Goal: Use online tool/utility: Utilize a website feature to perform a specific function

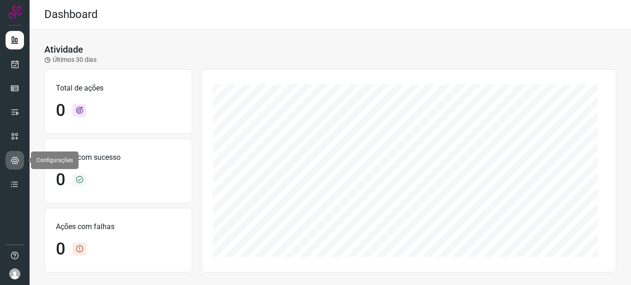
click at [12, 157] on icon at bounding box center [15, 160] width 9 height 9
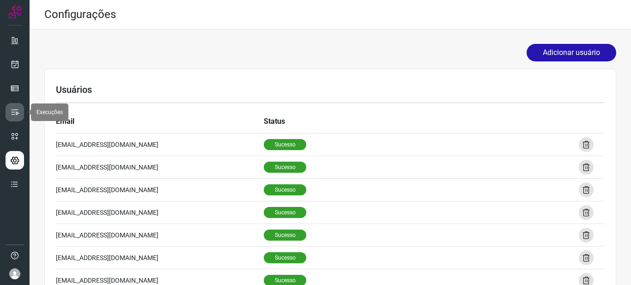
click at [14, 109] on icon at bounding box center [14, 112] width 9 height 9
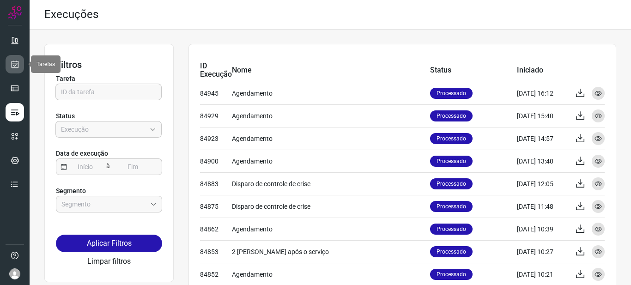
click at [12, 64] on icon at bounding box center [15, 64] width 10 height 9
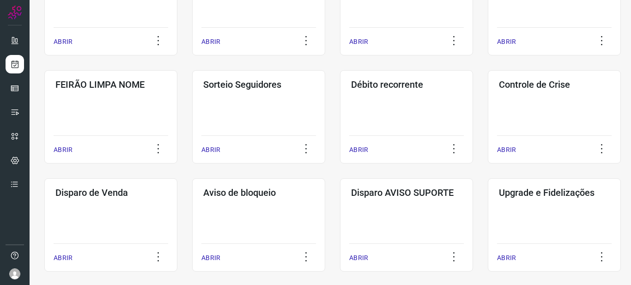
scroll to position [199, 0]
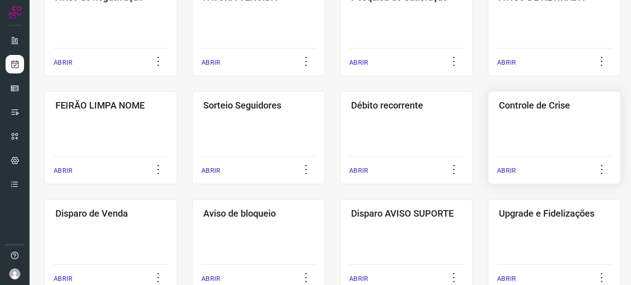
click at [548, 109] on h3 "Controle de Crise" at bounding box center [554, 105] width 111 height 11
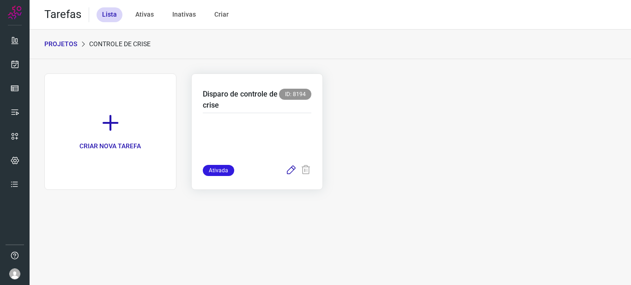
click at [290, 170] on icon at bounding box center [290, 170] width 11 height 11
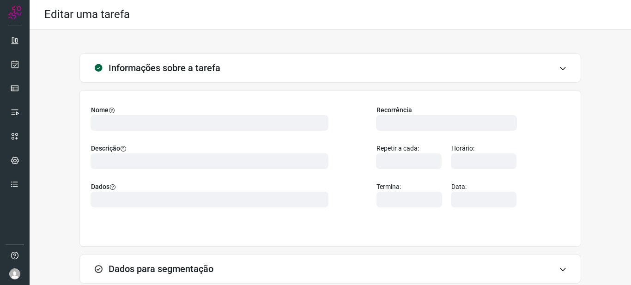
type input "561366"
type input "366758"
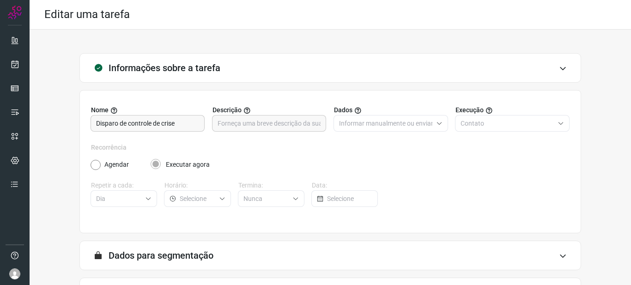
type input "Neolink"
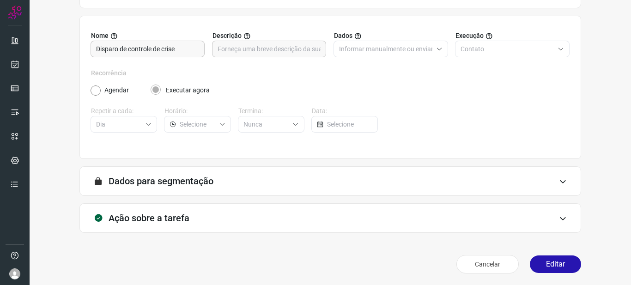
scroll to position [76, 0]
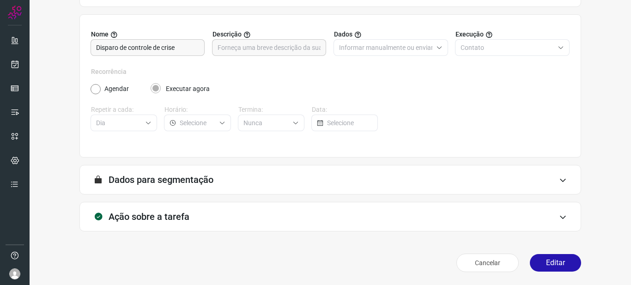
click at [242, 222] on div "Ação sobre a tarefa" at bounding box center [330, 217] width 502 height 30
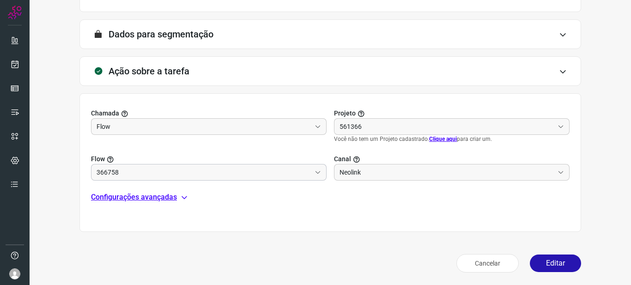
scroll to position [222, 0]
click at [178, 198] on div "Configurações avançadas" at bounding box center [330, 196] width 479 height 11
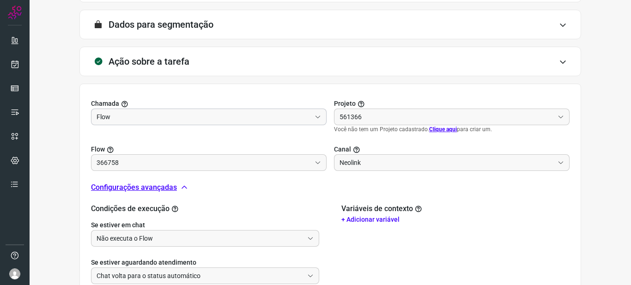
scroll to position [198, 0]
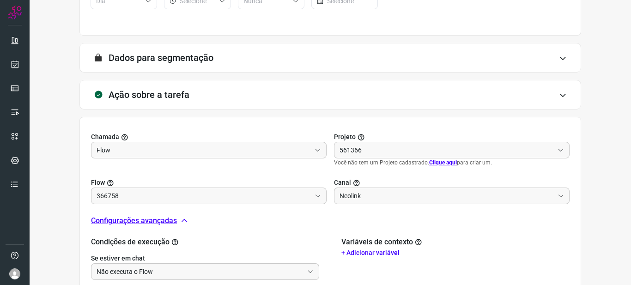
click at [265, 92] on div "Ação sobre a tarefa" at bounding box center [330, 95] width 502 height 30
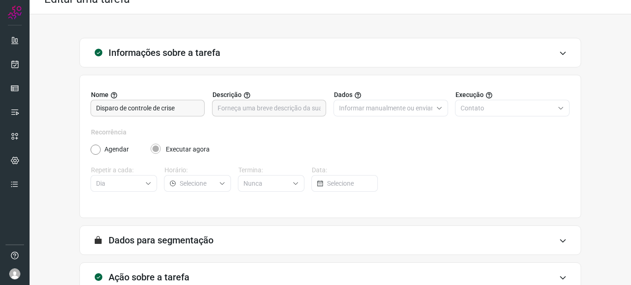
scroll to position [0, 0]
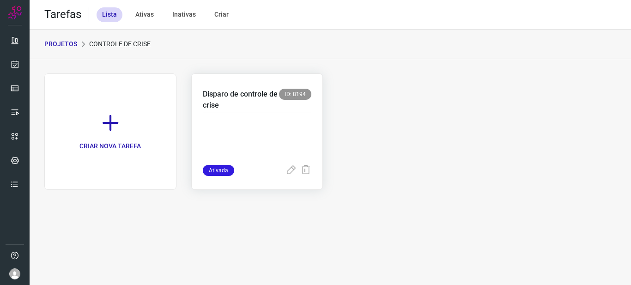
click at [257, 91] on p "Disparo de controle de crise" at bounding box center [241, 100] width 77 height 22
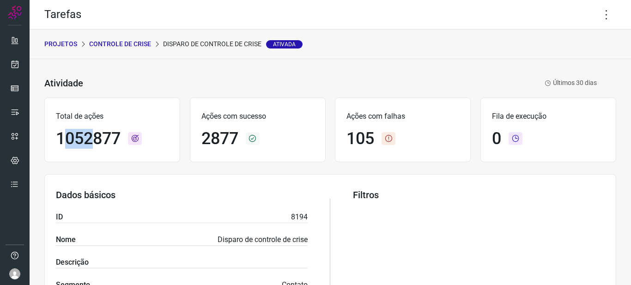
drag, startPoint x: 91, startPoint y: 138, endPoint x: 65, endPoint y: 133, distance: 27.3
click at [65, 133] on h1 "1052877" at bounding box center [88, 139] width 65 height 20
drag, startPoint x: 59, startPoint y: 137, endPoint x: 122, endPoint y: 141, distance: 63.4
click at [122, 141] on div "1052877" at bounding box center [112, 139] width 113 height 20
click at [124, 148] on div "1052877" at bounding box center [112, 139] width 113 height 20
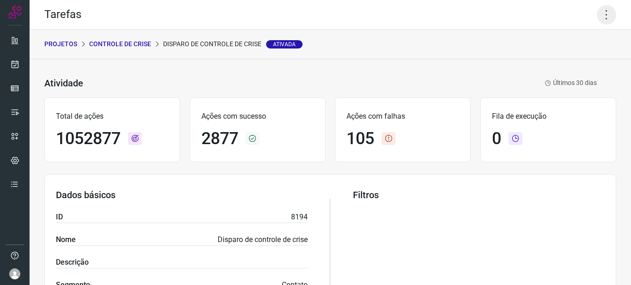
click at [601, 12] on icon at bounding box center [606, 14] width 19 height 19
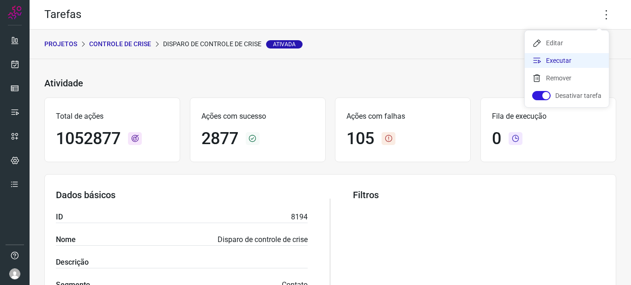
click at [559, 59] on li "Executar" at bounding box center [567, 60] width 84 height 15
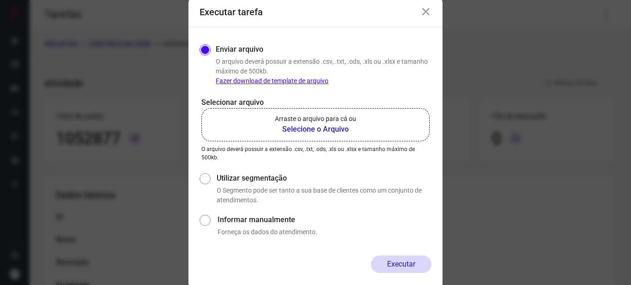
click at [314, 125] on b "Selecione o Arquivo" at bounding box center [315, 129] width 81 height 11
click at [0, 0] on input "Arraste o arquivo para cá ou Selecione o Arquivo" at bounding box center [0, 0] width 0 height 0
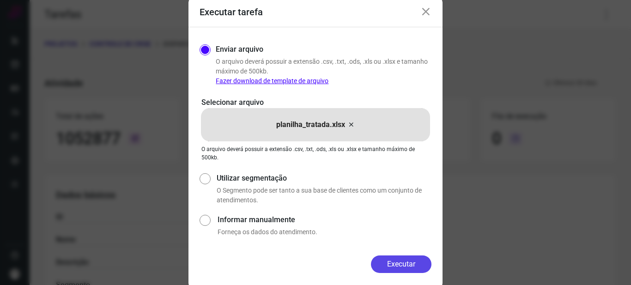
click at [402, 263] on button "Executar" at bounding box center [401, 264] width 61 height 18
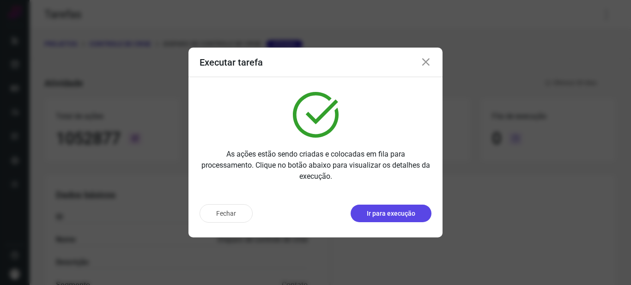
click at [386, 210] on p "Ir para execução" at bounding box center [391, 214] width 48 height 10
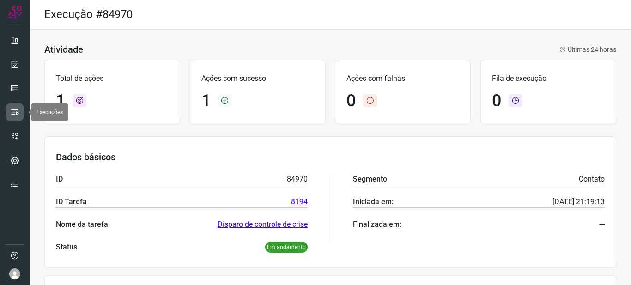
click at [9, 110] on link at bounding box center [15, 112] width 18 height 18
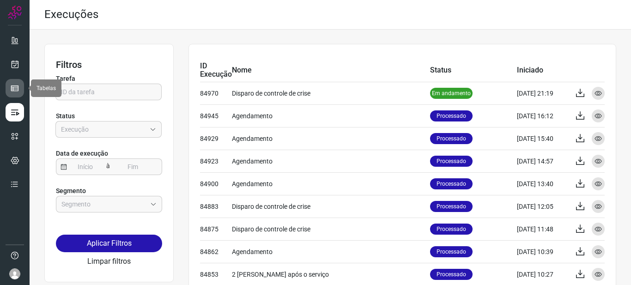
click at [13, 88] on icon at bounding box center [14, 88] width 9 height 9
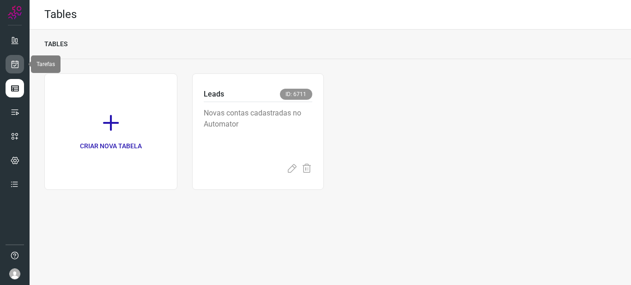
click at [17, 56] on link at bounding box center [15, 64] width 18 height 18
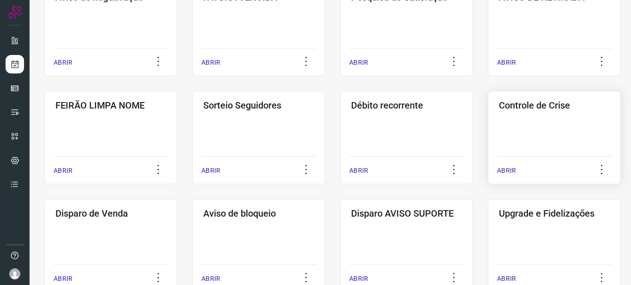
click at [548, 120] on div "Controle de Crise ABRIR" at bounding box center [554, 137] width 133 height 93
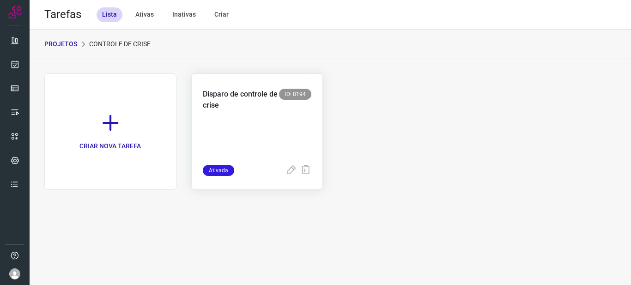
click at [253, 106] on p "Disparo de controle de crise" at bounding box center [241, 100] width 77 height 22
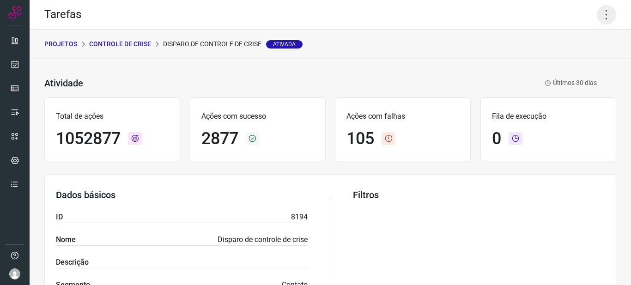
click at [600, 17] on icon at bounding box center [606, 14] width 19 height 19
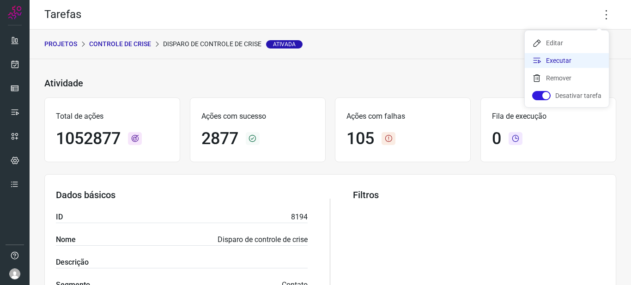
click at [561, 59] on li "Executar" at bounding box center [567, 60] width 84 height 15
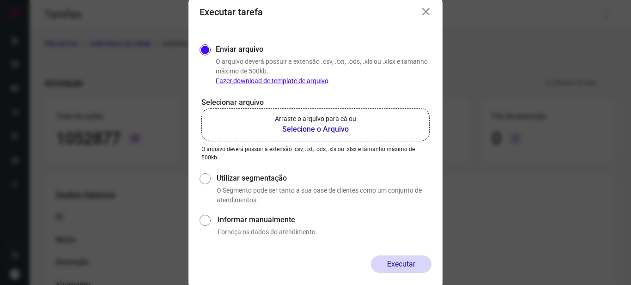
click at [312, 128] on b "Selecione o Arquivo" at bounding box center [315, 129] width 81 height 11
click at [0, 0] on input "Arraste o arquivo para cá ou Selecione o Arquivo" at bounding box center [0, 0] width 0 height 0
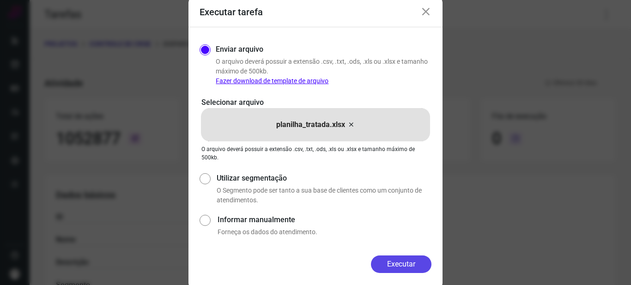
click at [405, 267] on button "Executar" at bounding box center [401, 264] width 61 height 18
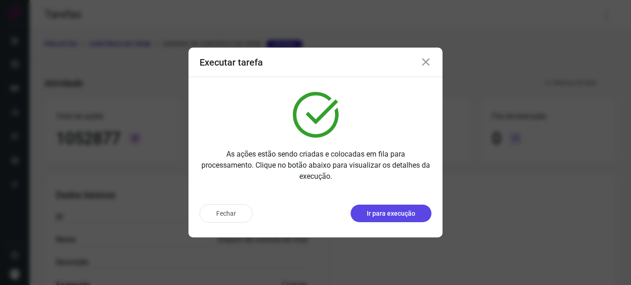
click at [397, 210] on p "Ir para execução" at bounding box center [391, 214] width 48 height 10
